Goal: Information Seeking & Learning: Learn about a topic

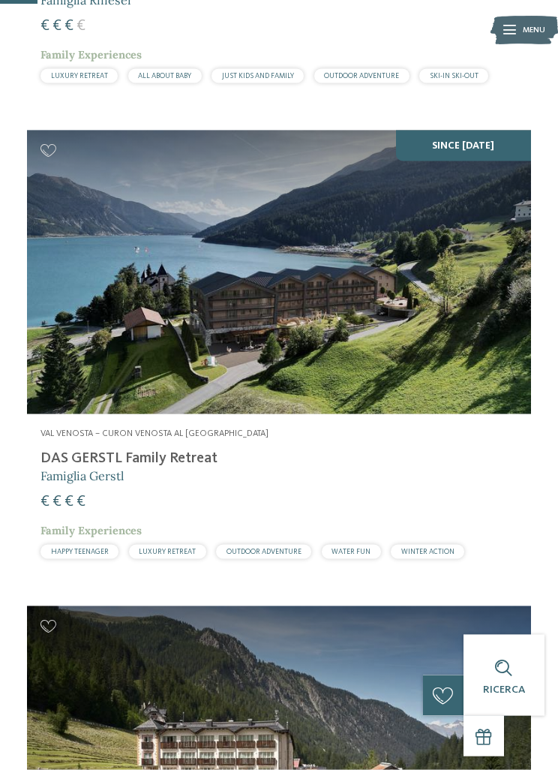
scroll to position [906, 0]
click at [455, 257] on div "SINCE MAY 2025" at bounding box center [279, 272] width 504 height 284
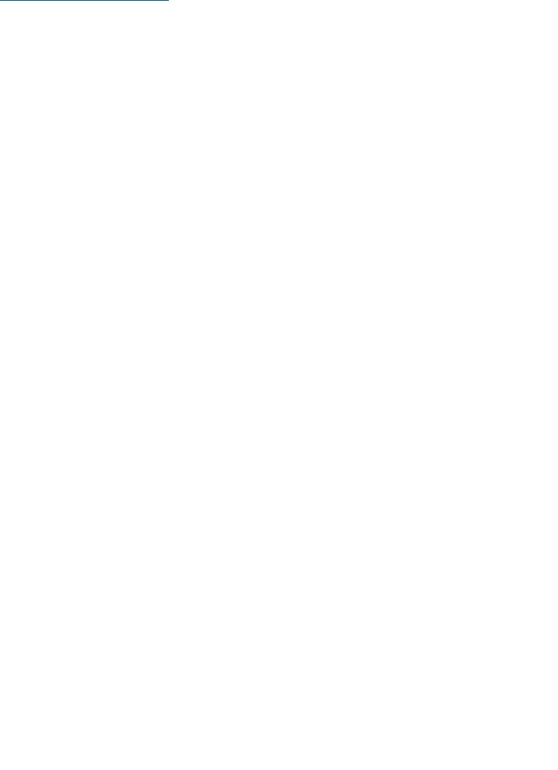
scroll to position [1510, 0]
click at [527, 263] on icon at bounding box center [530, 270] width 37 height 31
click at [525, 267] on icon at bounding box center [530, 270] width 37 height 31
click at [528, 258] on icon at bounding box center [530, 270] width 37 height 31
click at [519, 269] on icon at bounding box center [530, 270] width 37 height 31
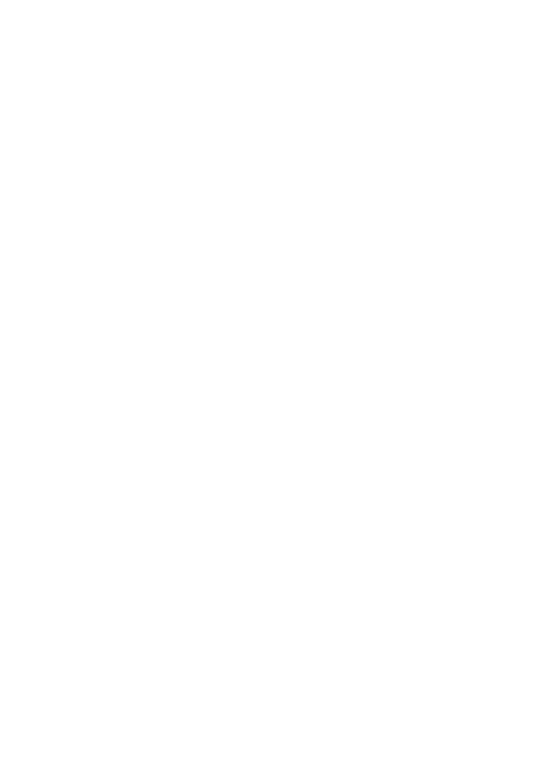
click at [168, 509] on link "Scopri di più" at bounding box center [157, 515] width 66 height 12
click at [501, 375] on icon at bounding box center [500, 368] width 37 height 31
click at [459, 373] on icon at bounding box center [467, 368] width 38 height 31
click at [503, 367] on icon at bounding box center [500, 368] width 37 height 31
click at [508, 361] on icon at bounding box center [500, 368] width 37 height 31
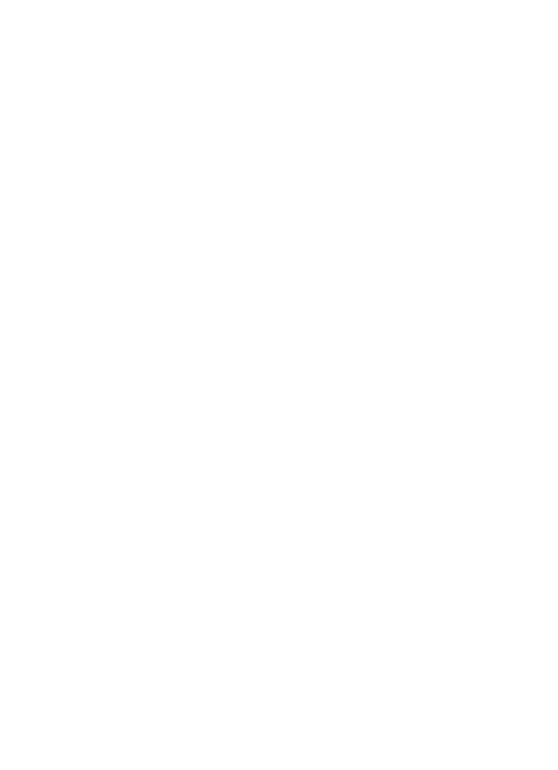
click at [502, 370] on icon at bounding box center [500, 368] width 37 height 31
click at [500, 373] on icon at bounding box center [500, 368] width 37 height 31
click at [500, 374] on icon at bounding box center [500, 368] width 37 height 31
click at [498, 365] on icon at bounding box center [500, 368] width 37 height 31
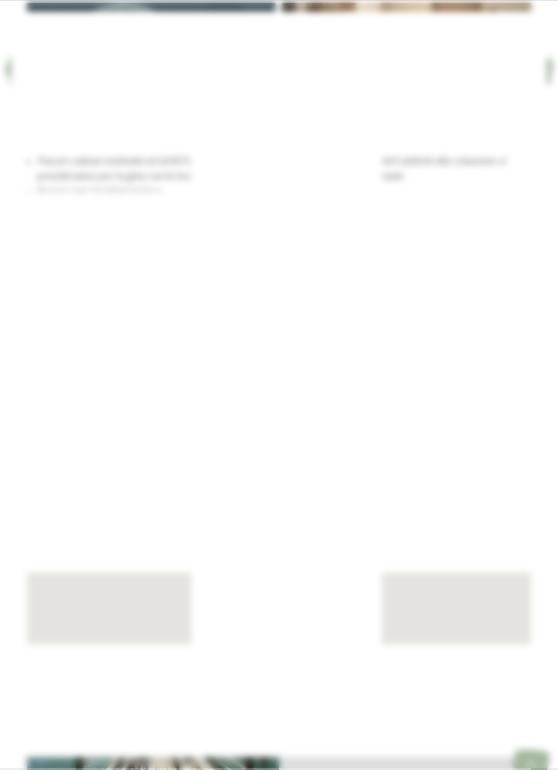
scroll to position [2134, 0]
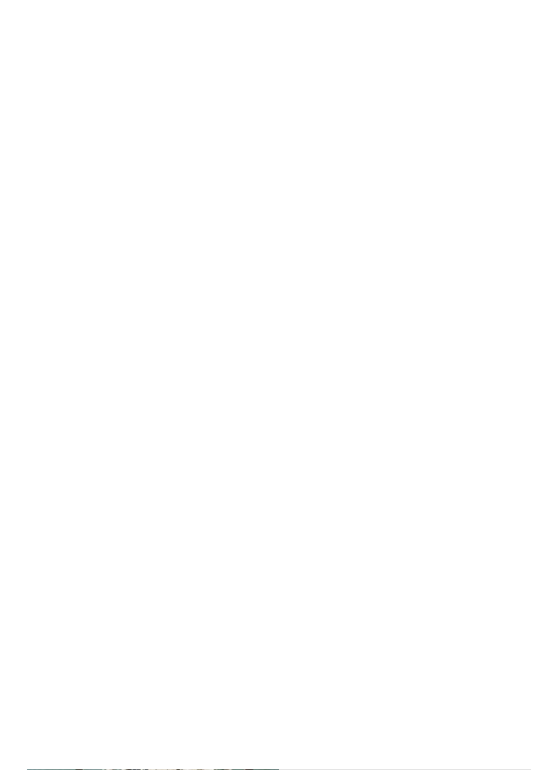
click at [510, 158] on icon at bounding box center [500, 173] width 37 height 31
click at [506, 158] on icon at bounding box center [500, 173] width 37 height 31
click at [533, 53] on icon at bounding box center [530, 50] width 29 height 24
click at [428, 475] on span "WINTER ACTION" at bounding box center [414, 479] width 53 height 8
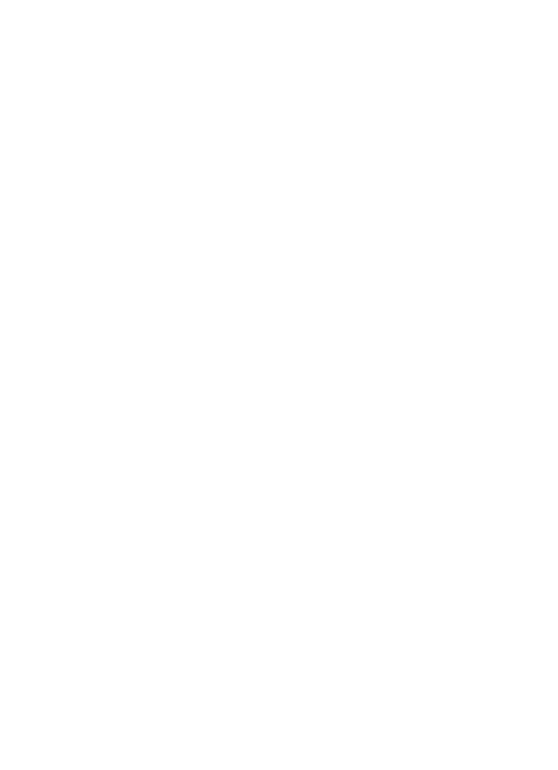
click at [418, 477] on span "WINTER ACTION" at bounding box center [414, 479] width 53 height 8
click at [147, 377] on link "family hotel in Val Venosta" at bounding box center [156, 381] width 168 height 11
click at [134, 524] on span "www.dasgerstlfamily.com/it" at bounding box center [96, 526] width 98 height 11
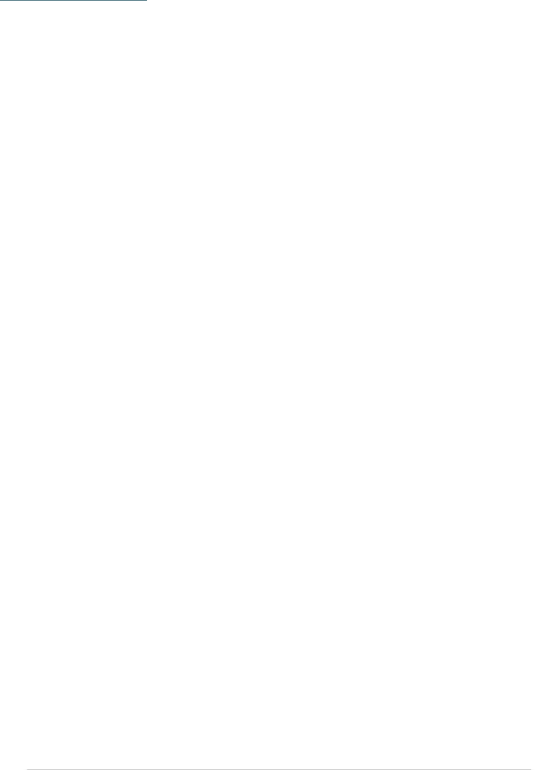
scroll to position [469, 0]
click at [521, 292] on icon at bounding box center [525, 293] width 12 height 12
click at [457, 310] on div at bounding box center [279, 218] width 504 height 284
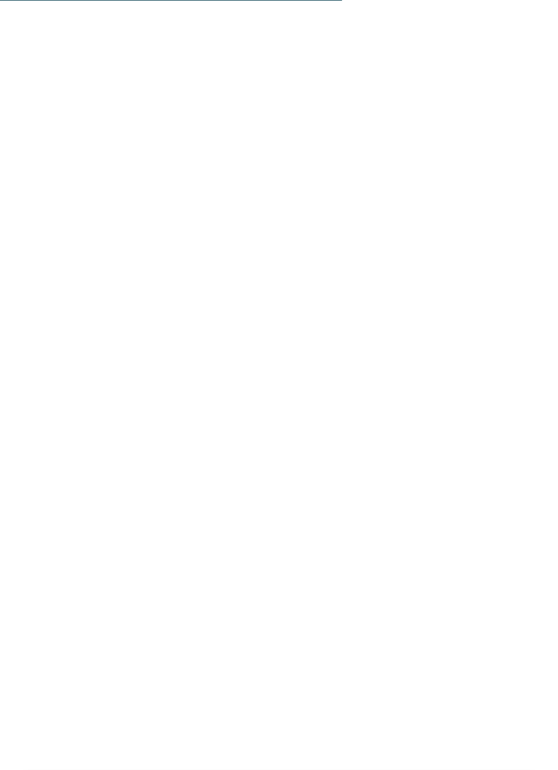
scroll to position [3167, 0]
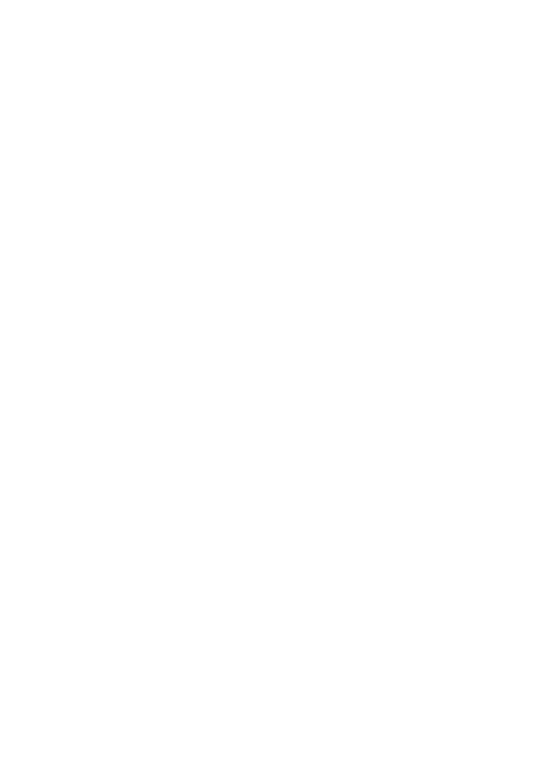
click at [530, 159] on icon at bounding box center [530, 167] width 37 height 31
click at [546, 165] on icon at bounding box center [530, 167] width 37 height 31
click at [544, 160] on icon at bounding box center [530, 167] width 37 height 31
click at [539, 159] on icon at bounding box center [530, 167] width 37 height 31
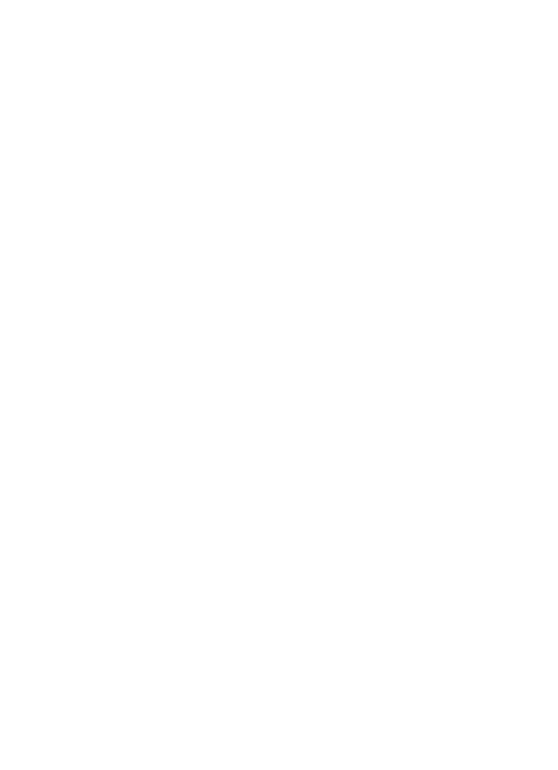
click at [103, 365] on span "[DOMAIN_NAME]" at bounding box center [84, 365] width 75 height 11
